Goal: Navigation & Orientation: Find specific page/section

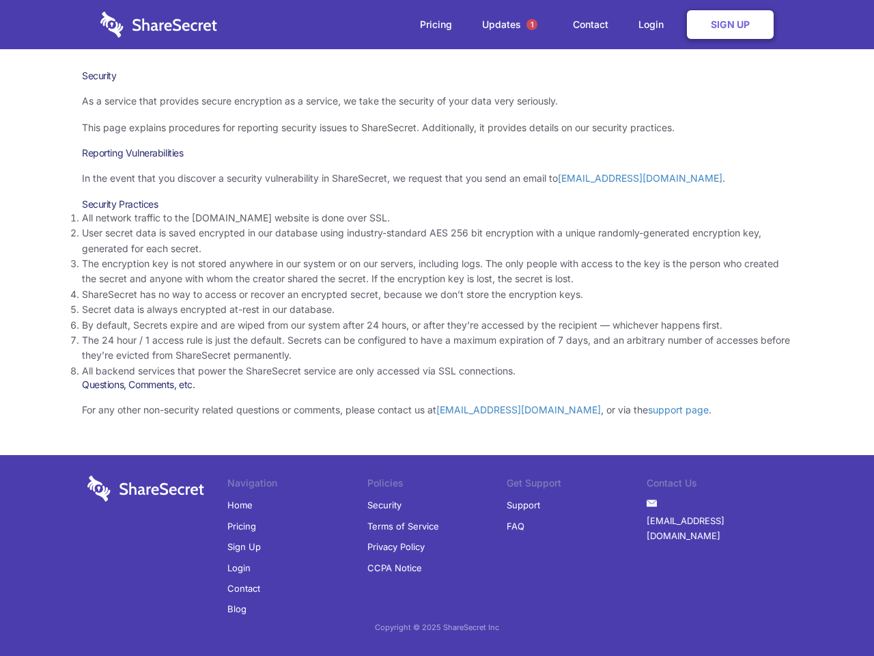
click at [437, 328] on li "By default, Secrets expire and are wiped from our system after 24 hours, or aft…" at bounding box center [437, 325] width 710 height 15
click at [532, 25] on span "1" at bounding box center [531, 24] width 11 height 11
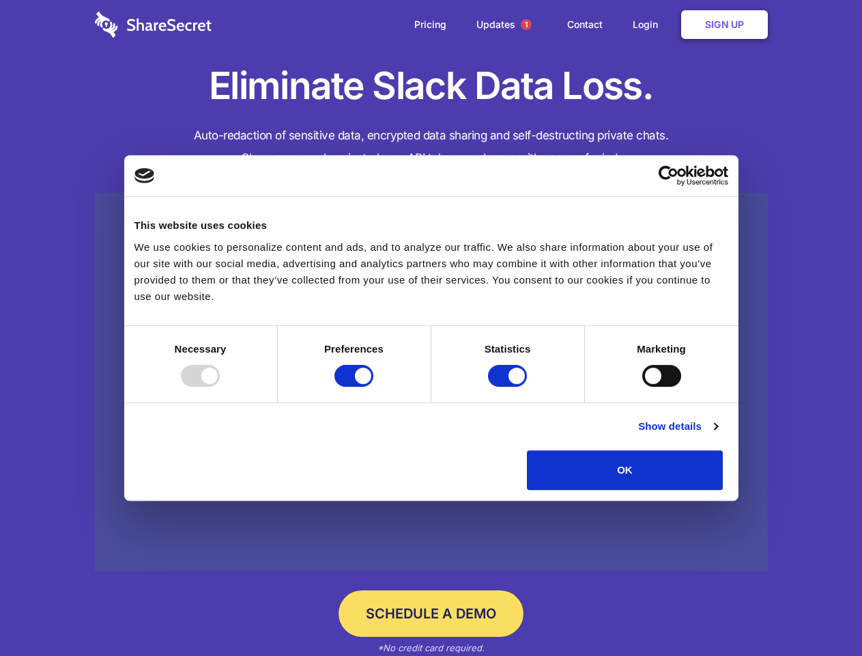
click at [220, 386] on div at bounding box center [200, 376] width 39 height 22
click at [374, 386] on input "Preferences" at bounding box center [354, 376] width 39 height 22
checkbox input "false"
click at [509, 386] on input "Statistics" at bounding box center [507, 376] width 39 height 22
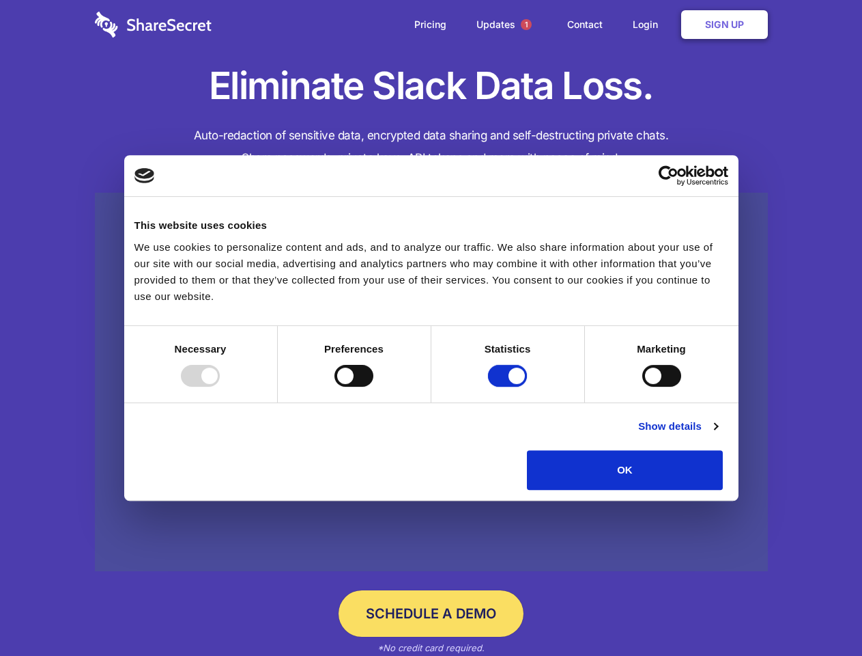
checkbox input "false"
click at [643, 386] on input "Marketing" at bounding box center [662, 376] width 39 height 22
checkbox input "true"
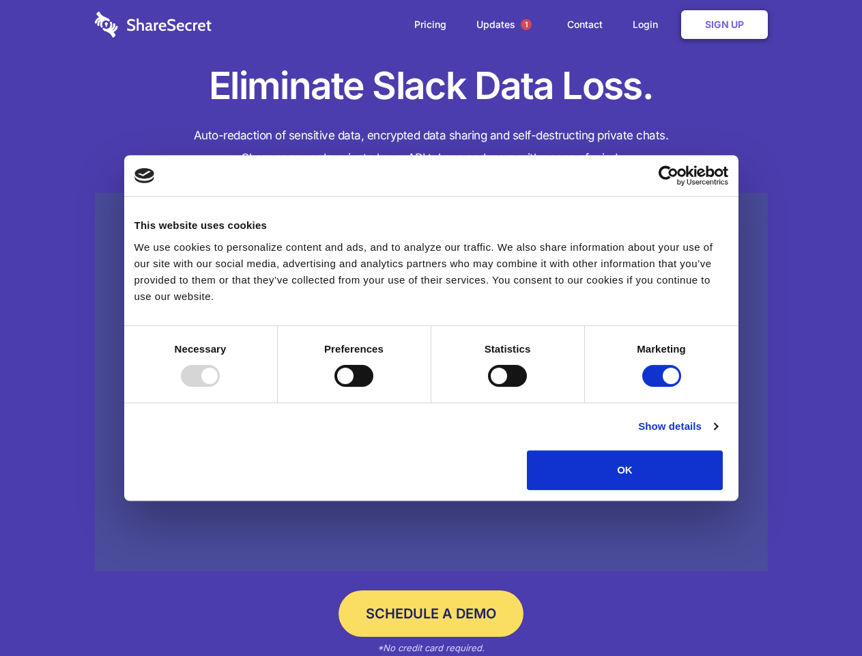
click at [718, 434] on link "Show details" at bounding box center [677, 426] width 79 height 16
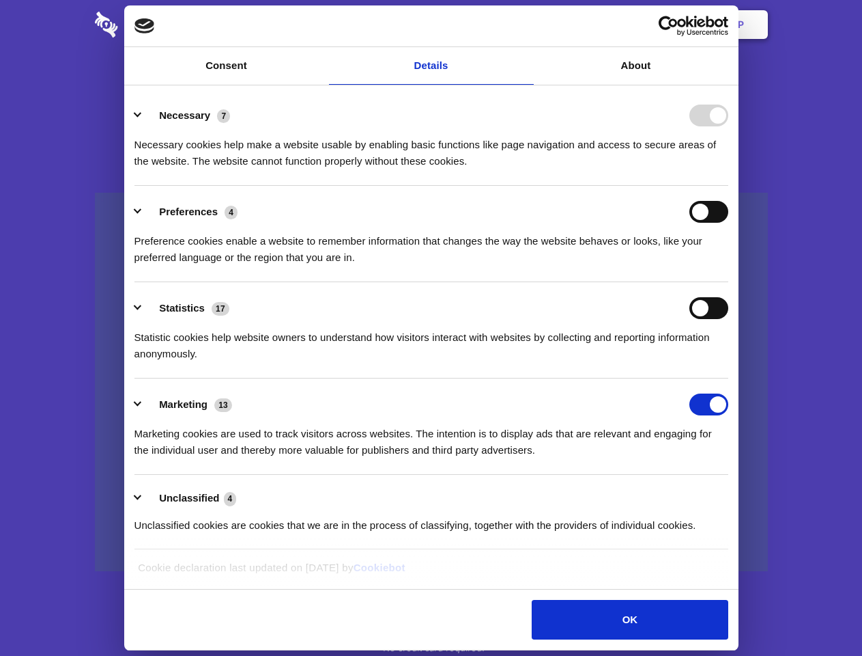
click at [729, 186] on li "Necessary 7 Necessary cookies help make a website usable by enabling basic func…" at bounding box center [432, 137] width 594 height 96
click at [526, 25] on span "1" at bounding box center [526, 24] width 11 height 11
